Goal: Task Accomplishment & Management: Use online tool/utility

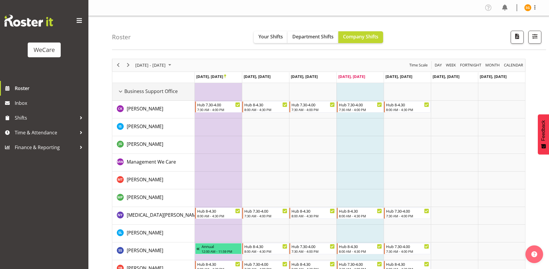
click at [121, 91] on div "Business Support Office resource" at bounding box center [121, 92] width 8 height 8
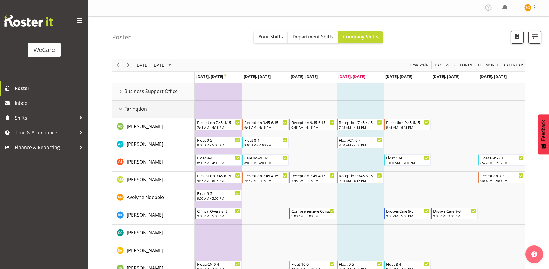
drag, startPoint x: 120, startPoint y: 108, endPoint x: 123, endPoint y: 126, distance: 17.9
click at [120, 108] on div "Faringdon resource" at bounding box center [121, 109] width 8 height 8
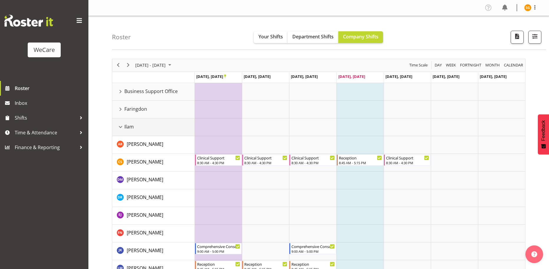
click at [121, 125] on div "Ilam resource" at bounding box center [121, 127] width 8 height 8
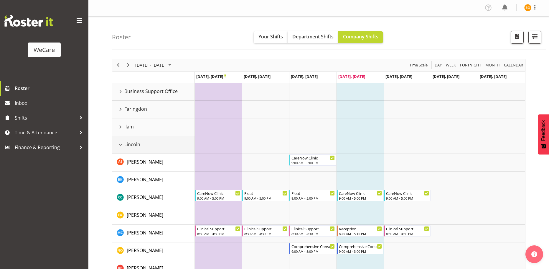
click at [122, 143] on div "Lincoln resource" at bounding box center [121, 145] width 8 height 8
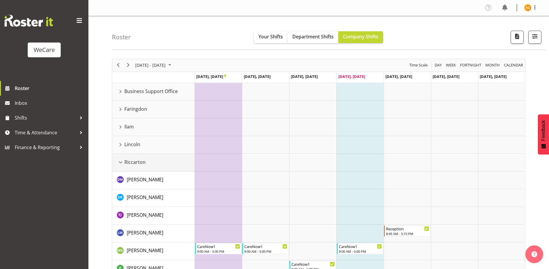
click at [121, 162] on div "Riccarton resource" at bounding box center [121, 162] width 8 height 8
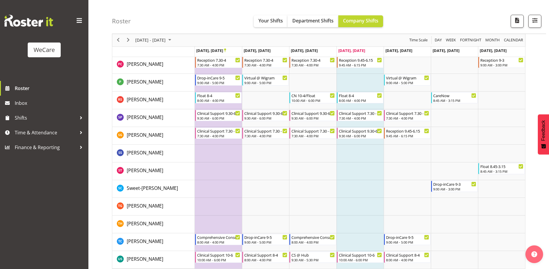
scroll to position [520, 0]
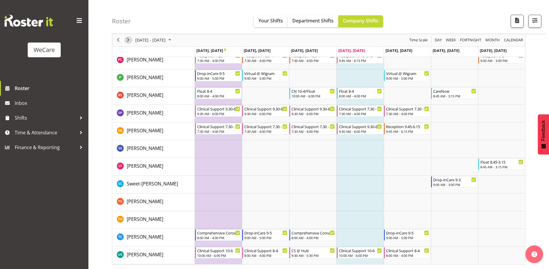
click at [127, 40] on span "Next" at bounding box center [128, 40] width 7 height 7
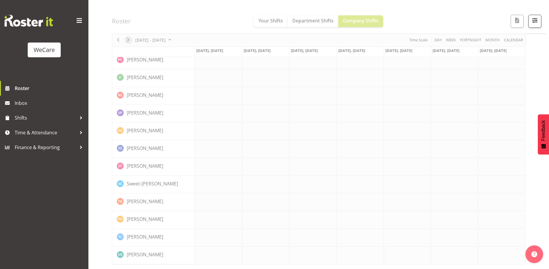
scroll to position [509, 0]
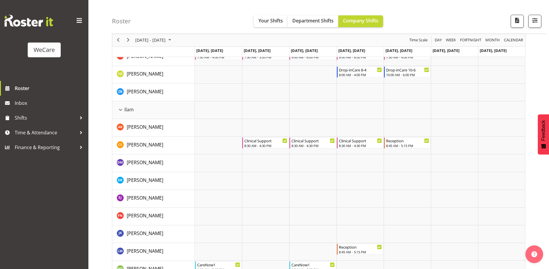
scroll to position [597, 0]
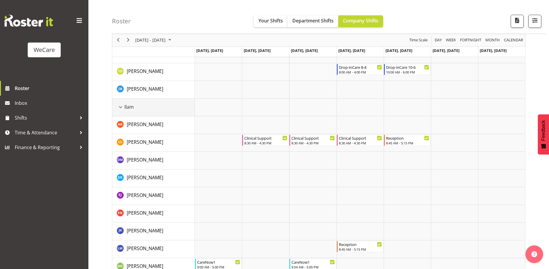
click at [122, 108] on div "Ilam resource" at bounding box center [121, 107] width 8 height 8
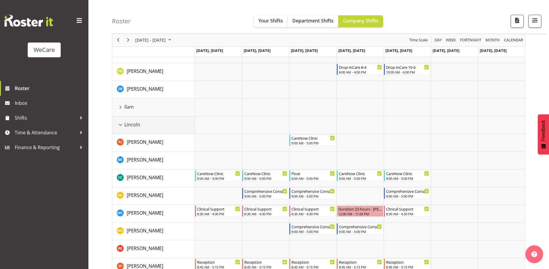
click at [120, 124] on div "Lincoln resource" at bounding box center [121, 125] width 8 height 8
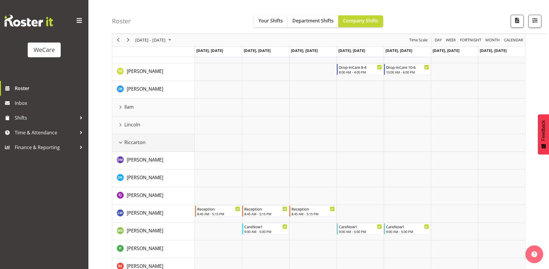
click at [119, 143] on div "Riccarton resource" at bounding box center [121, 143] width 8 height 8
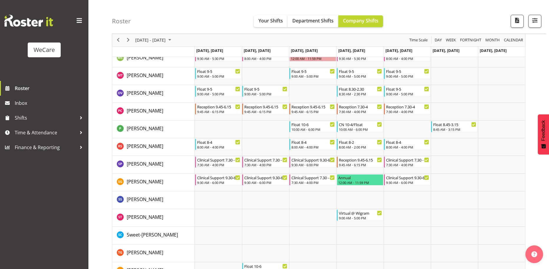
scroll to position [1027, 0]
